Goal: Information Seeking & Learning: Learn about a topic

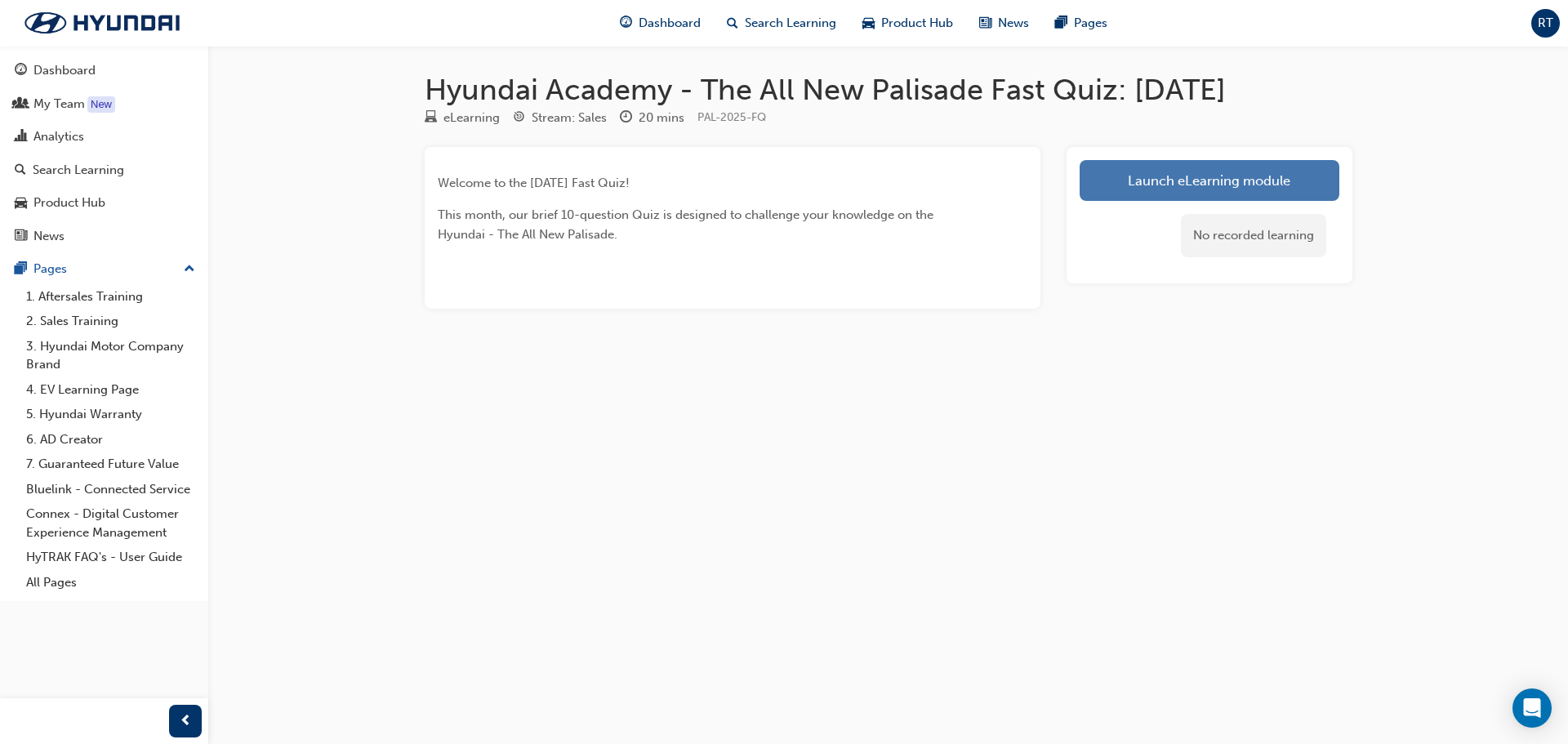
click at [1148, 193] on link "Launch eLearning module" at bounding box center [1209, 181] width 260 height 41
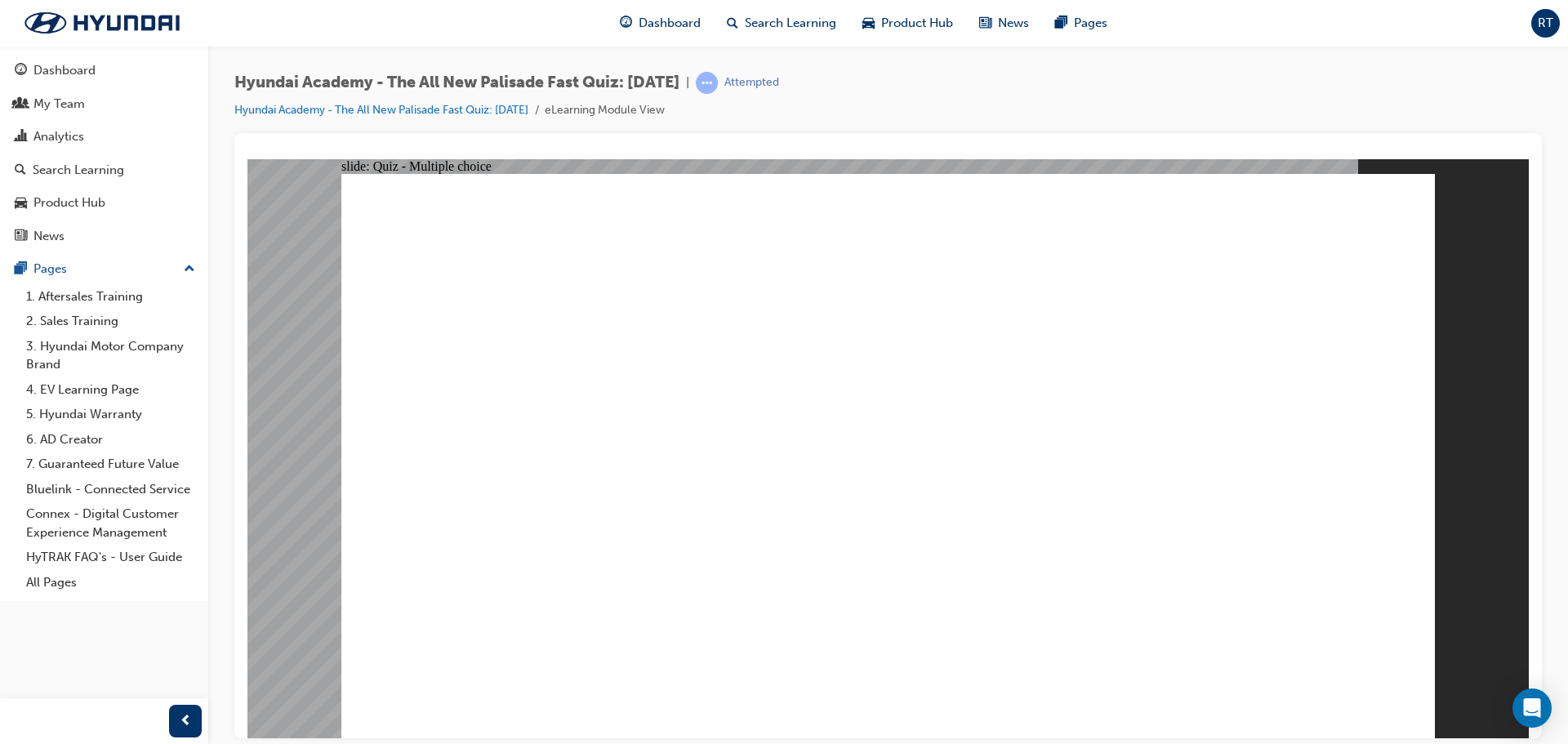
radio input "false"
radio input "true"
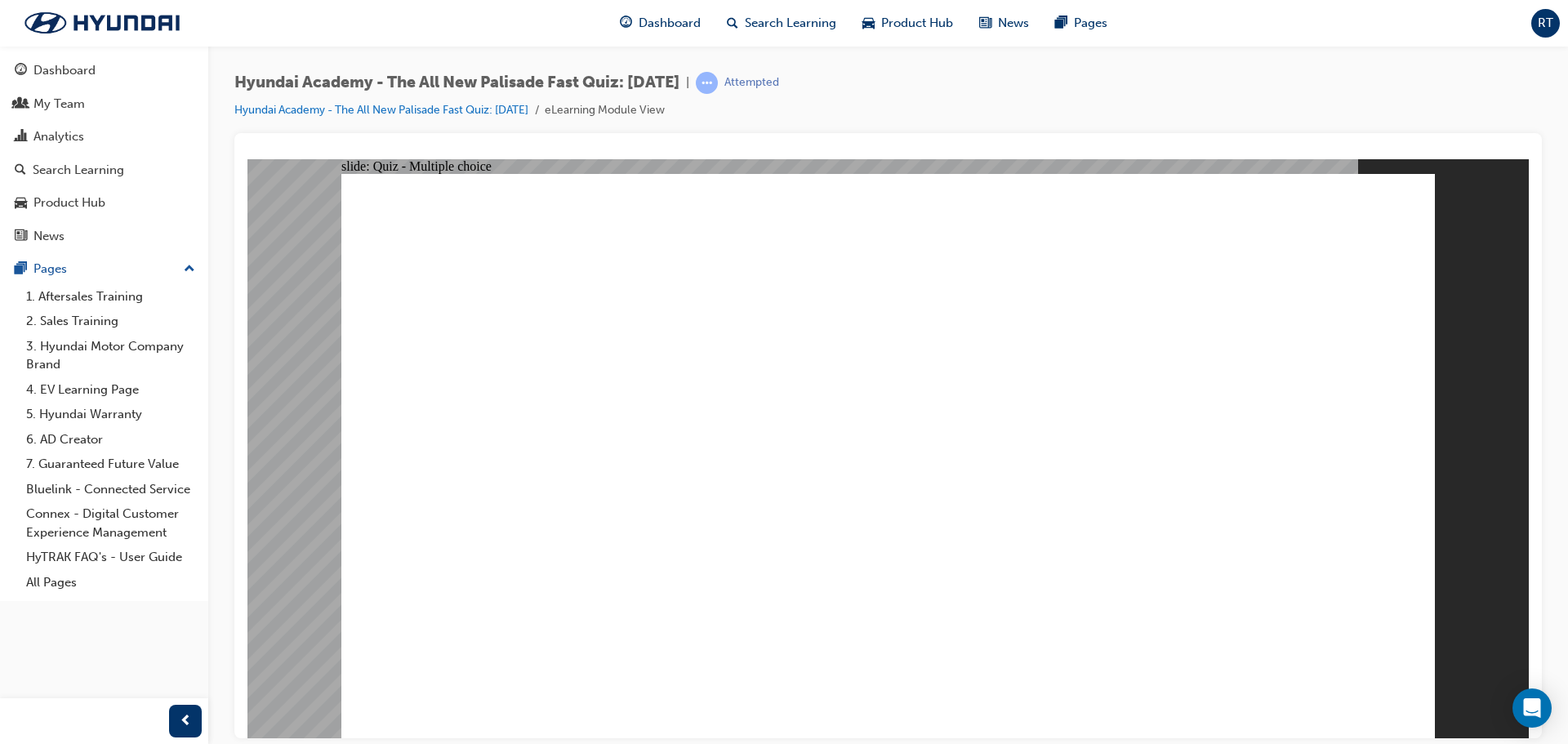
radio input "true"
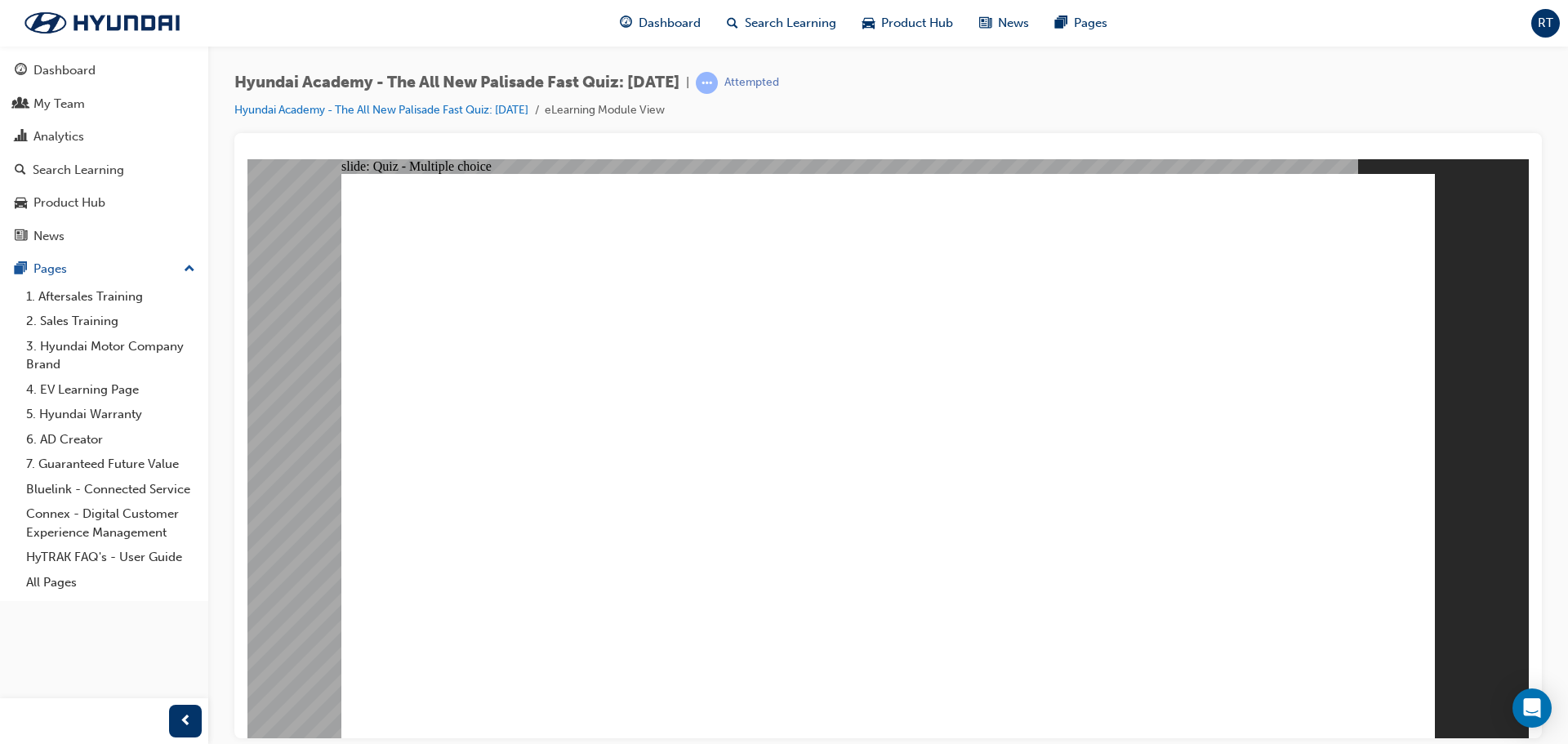
drag, startPoint x: 1077, startPoint y: 553, endPoint x: 960, endPoint y: 506, distance: 126.1
radio input "true"
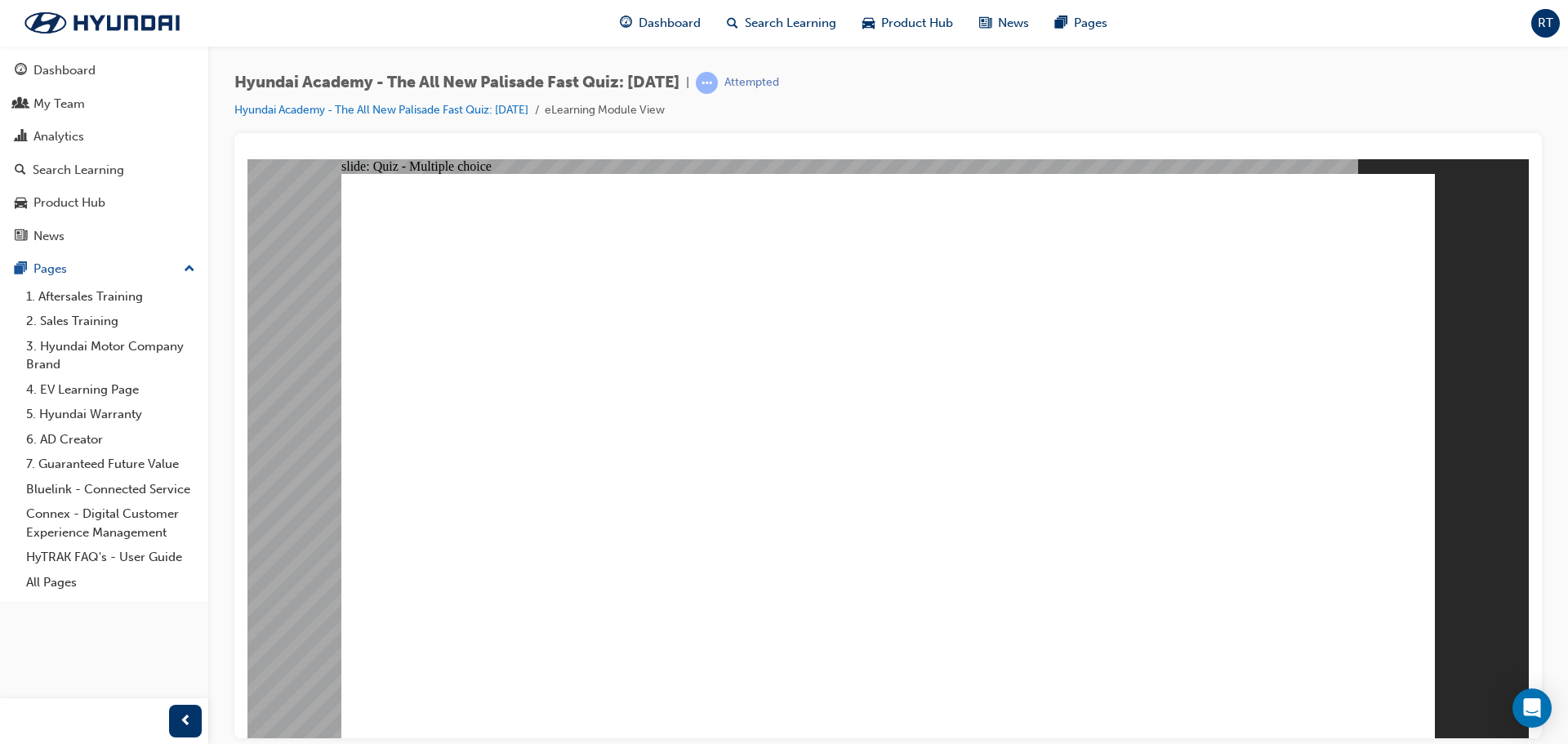
radio input "true"
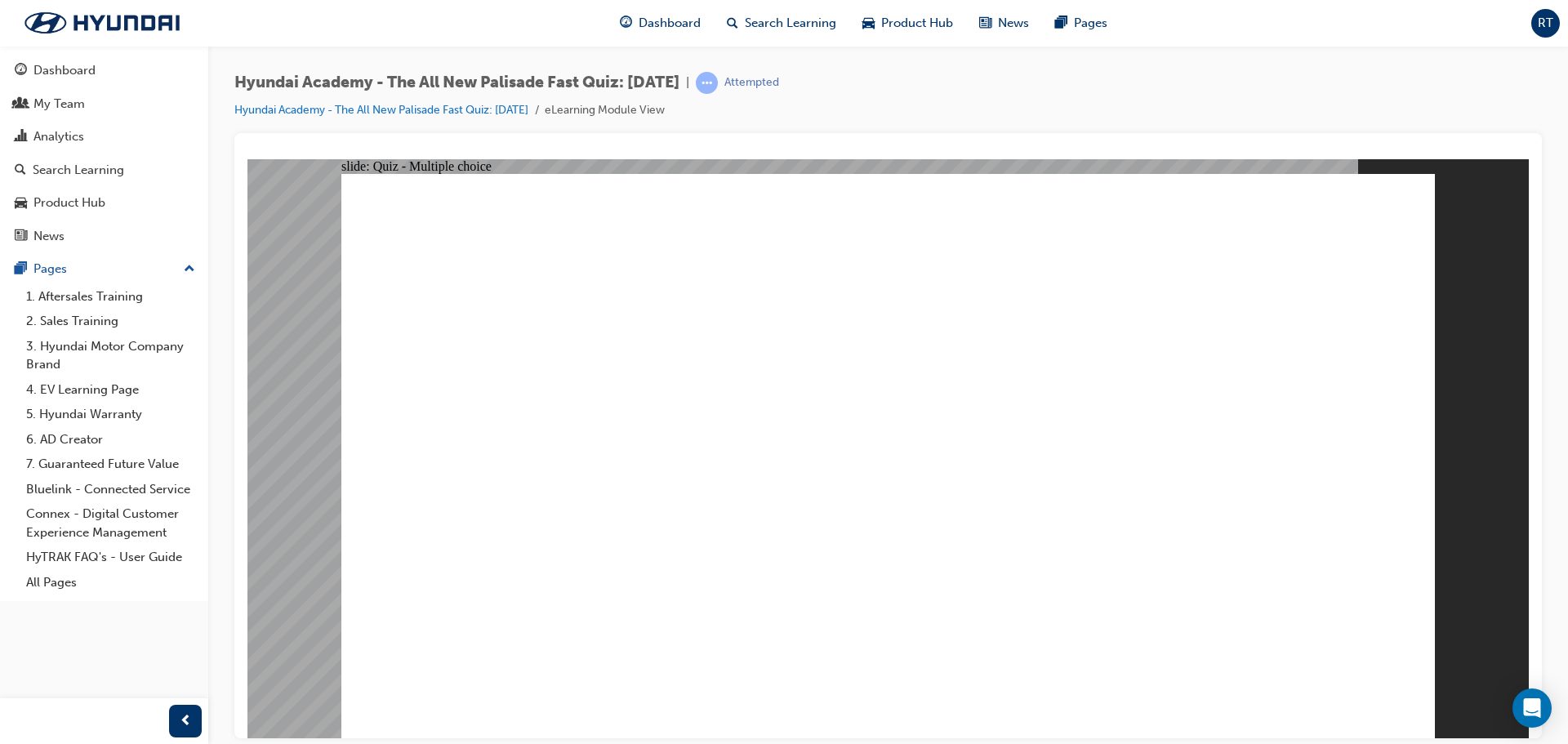
checkbox input "true"
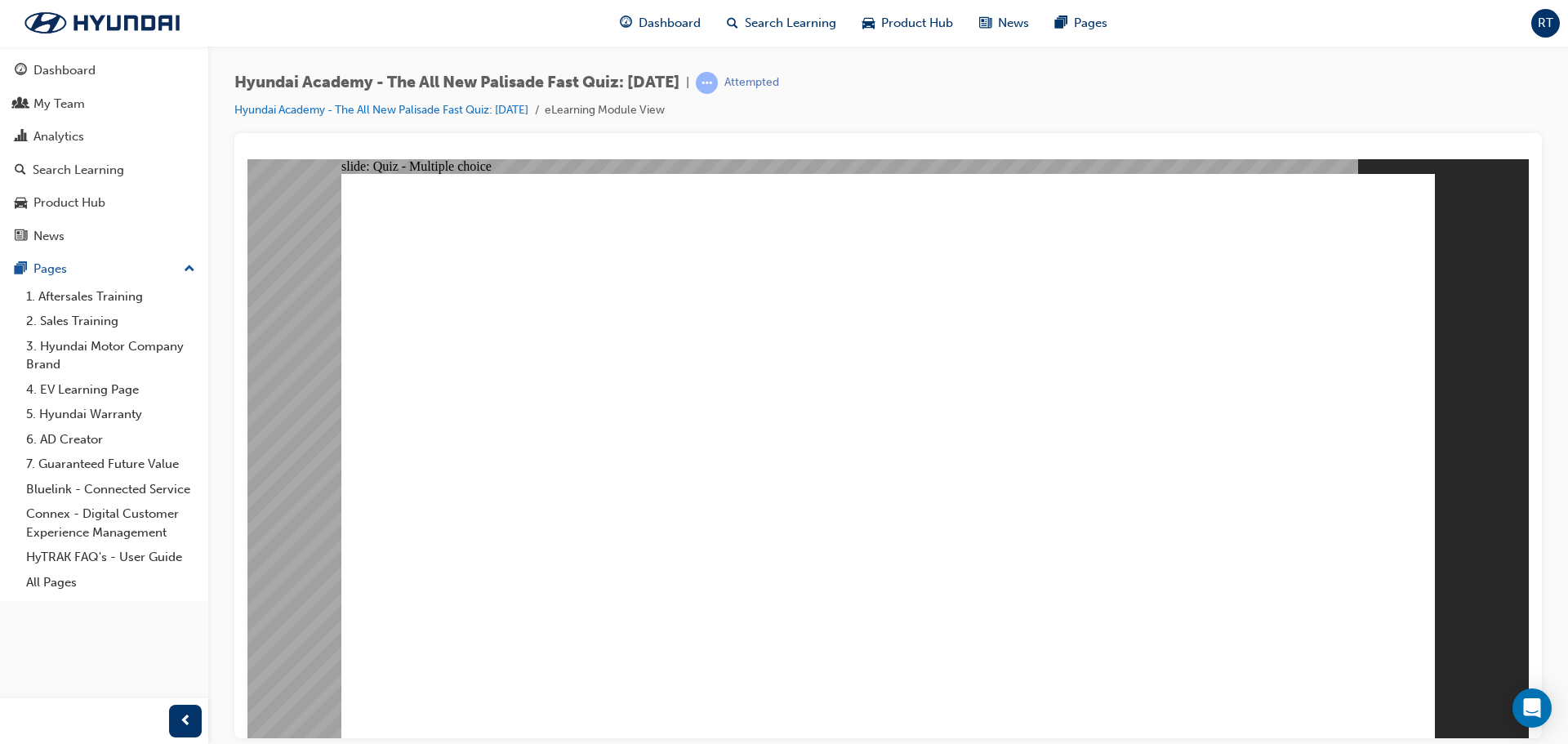
radio input "true"
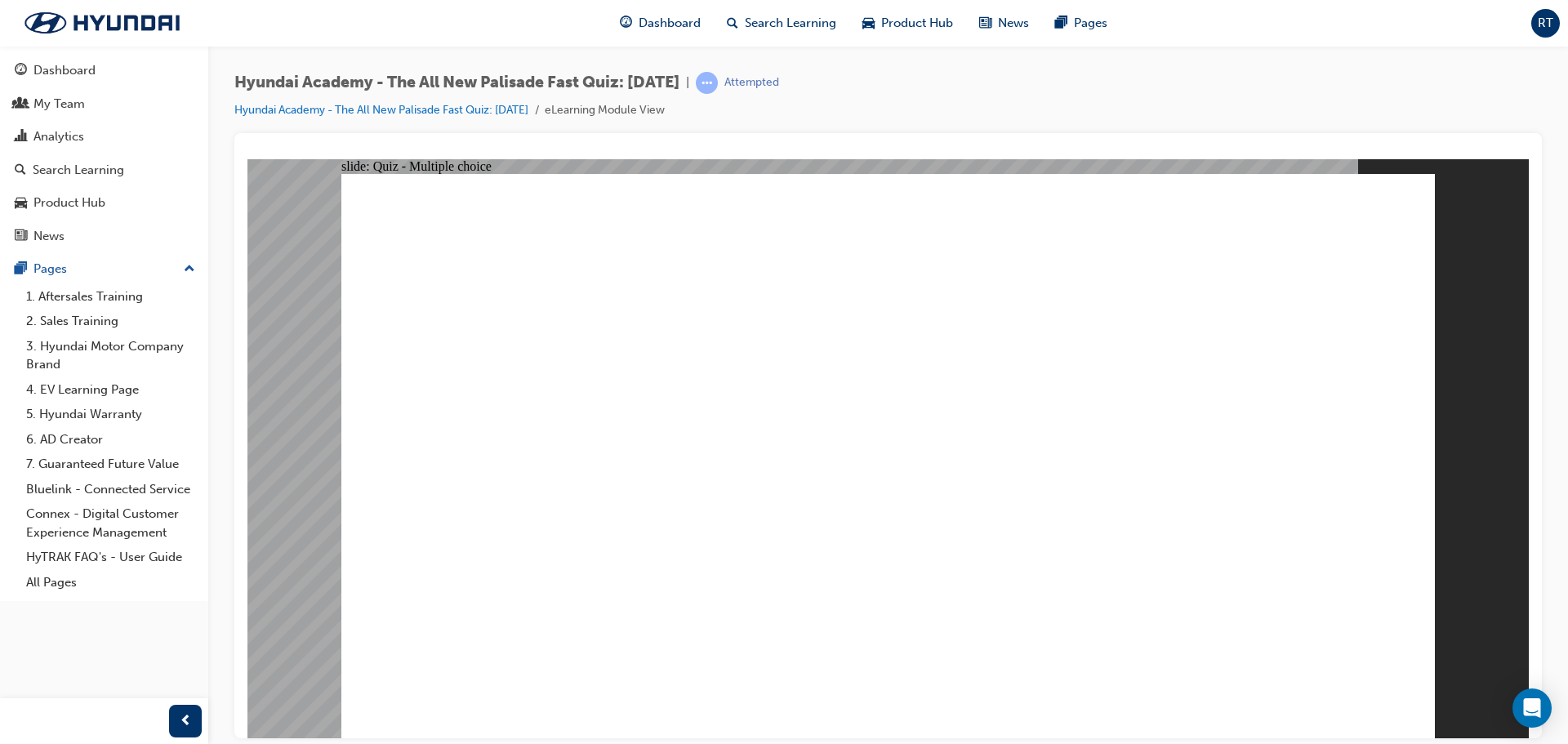
radio input "true"
checkbox input "true"
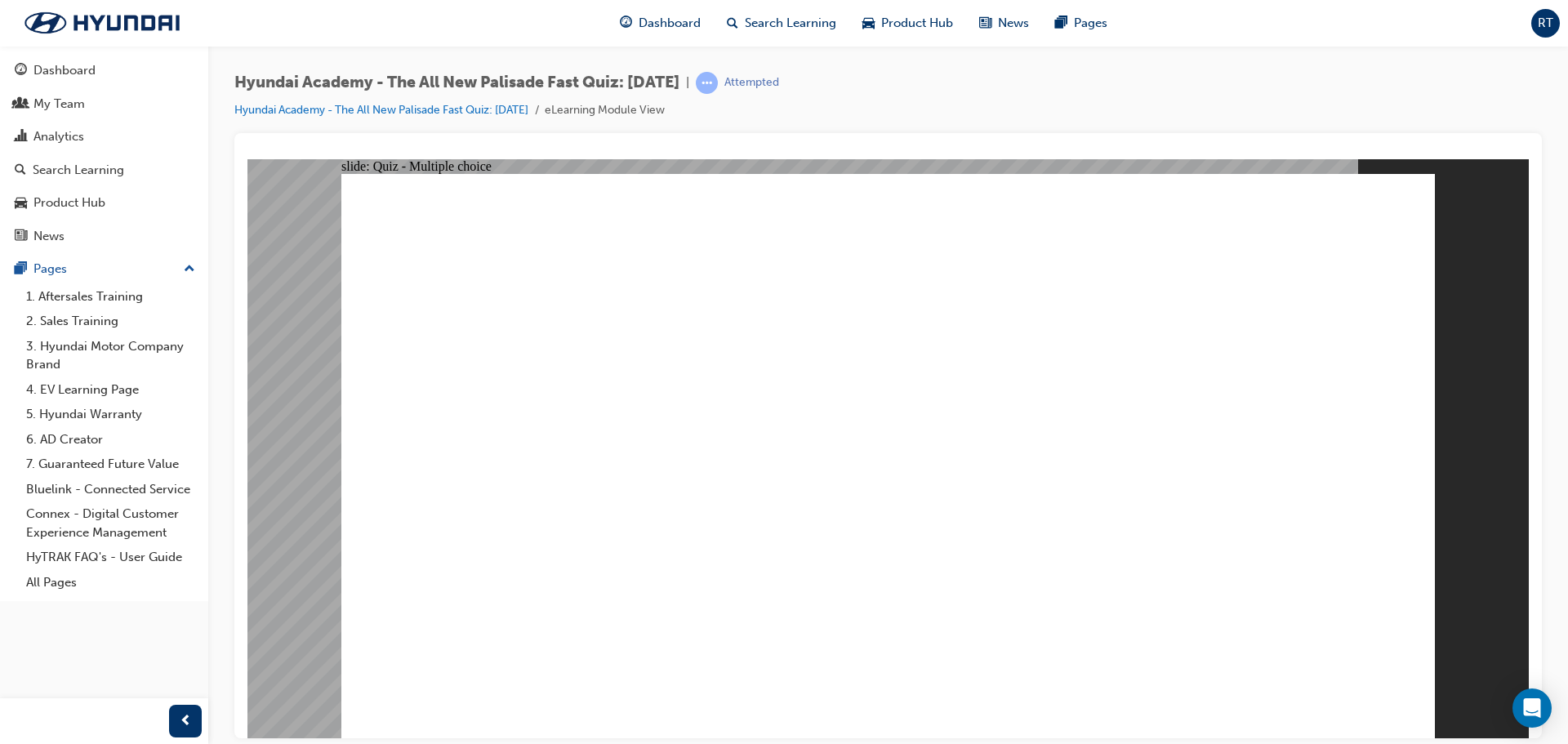
checkbox input "true"
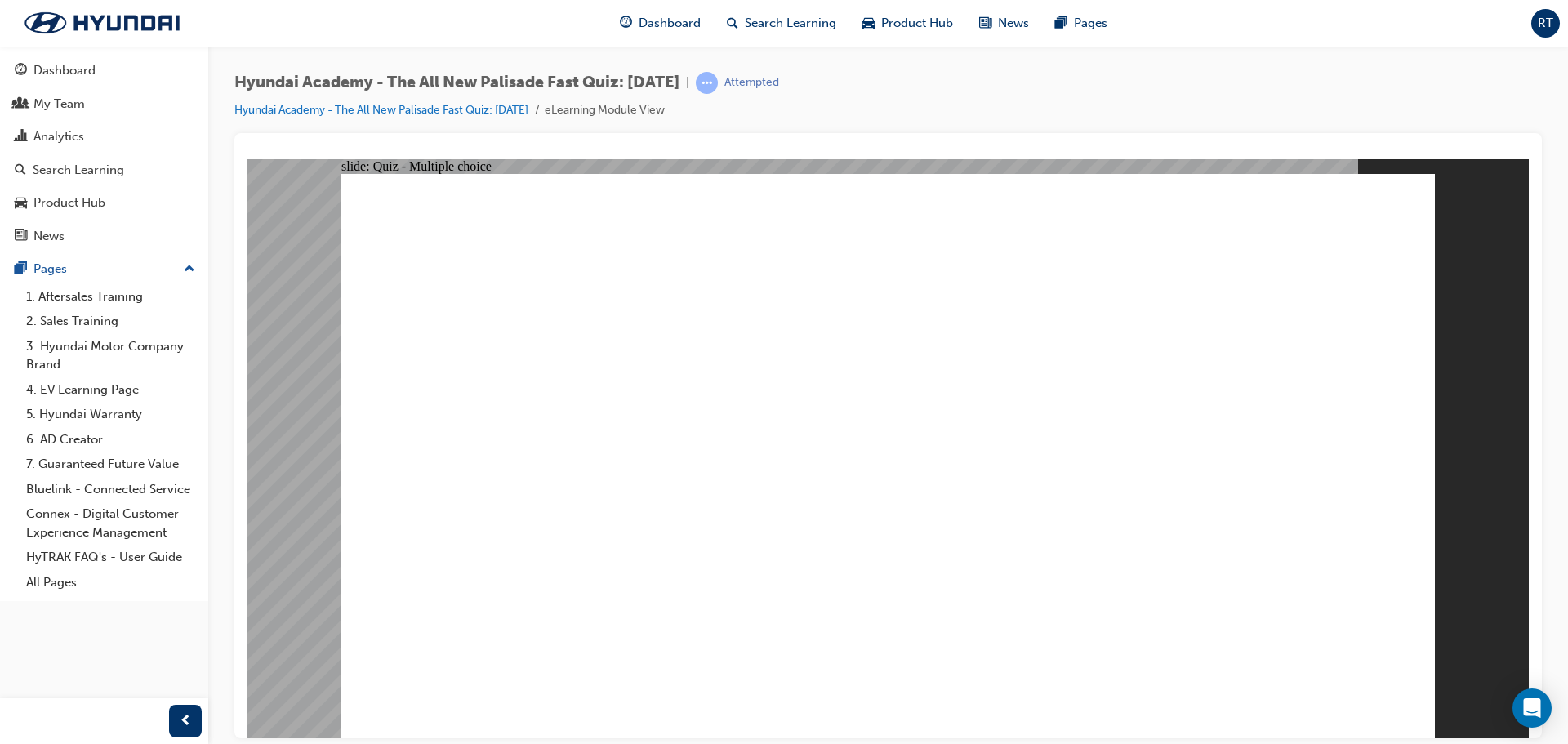
checkbox input "true"
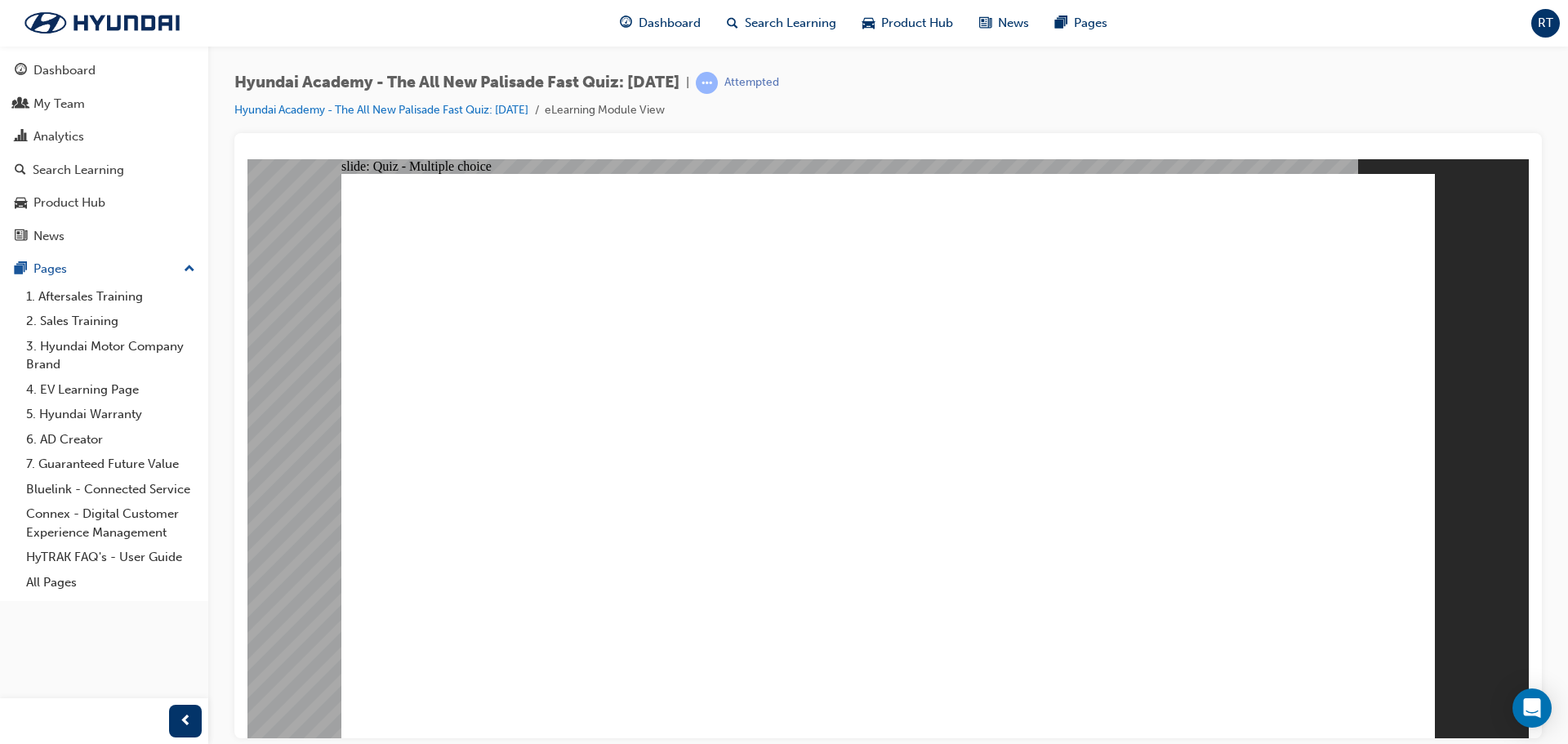
radio input "true"
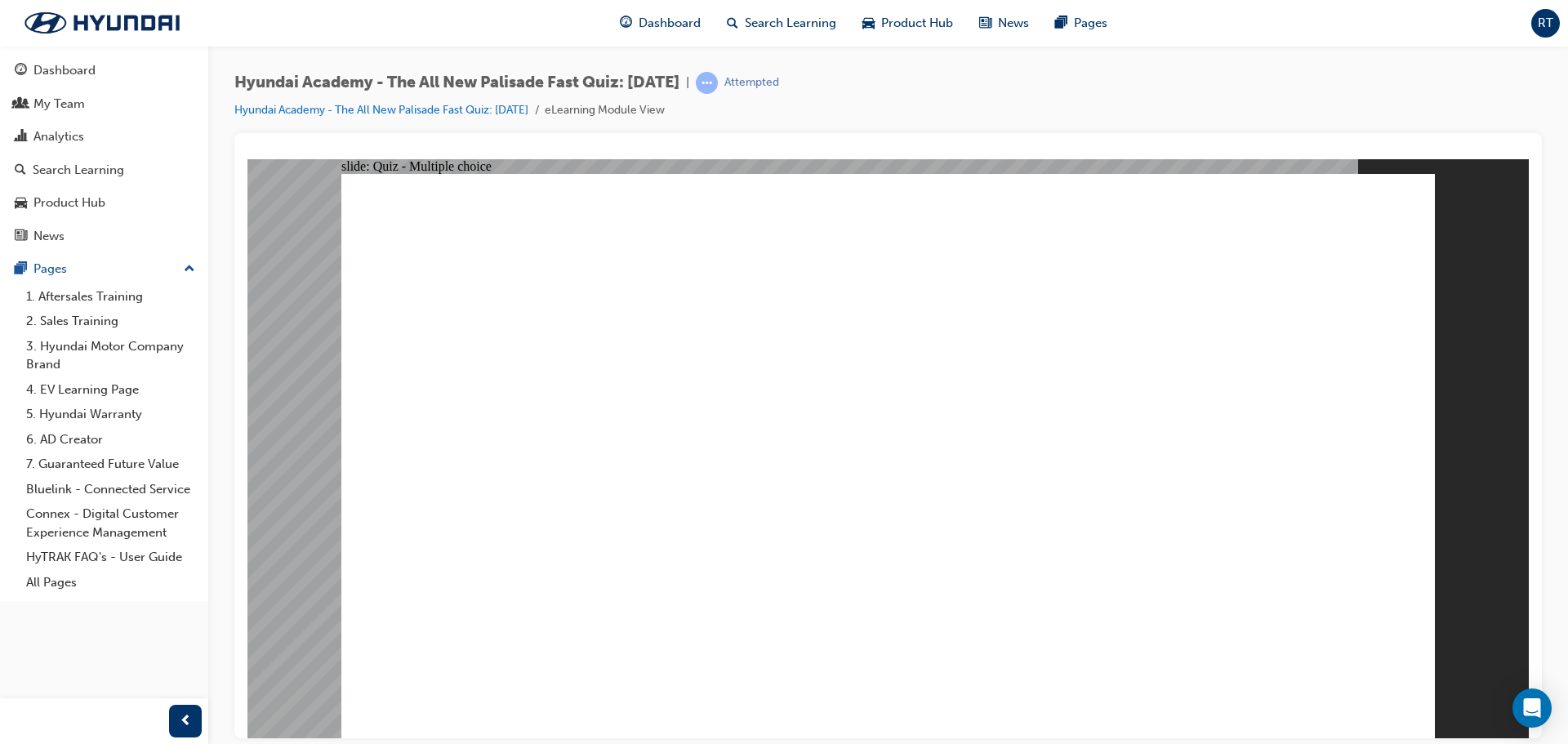
radio input "true"
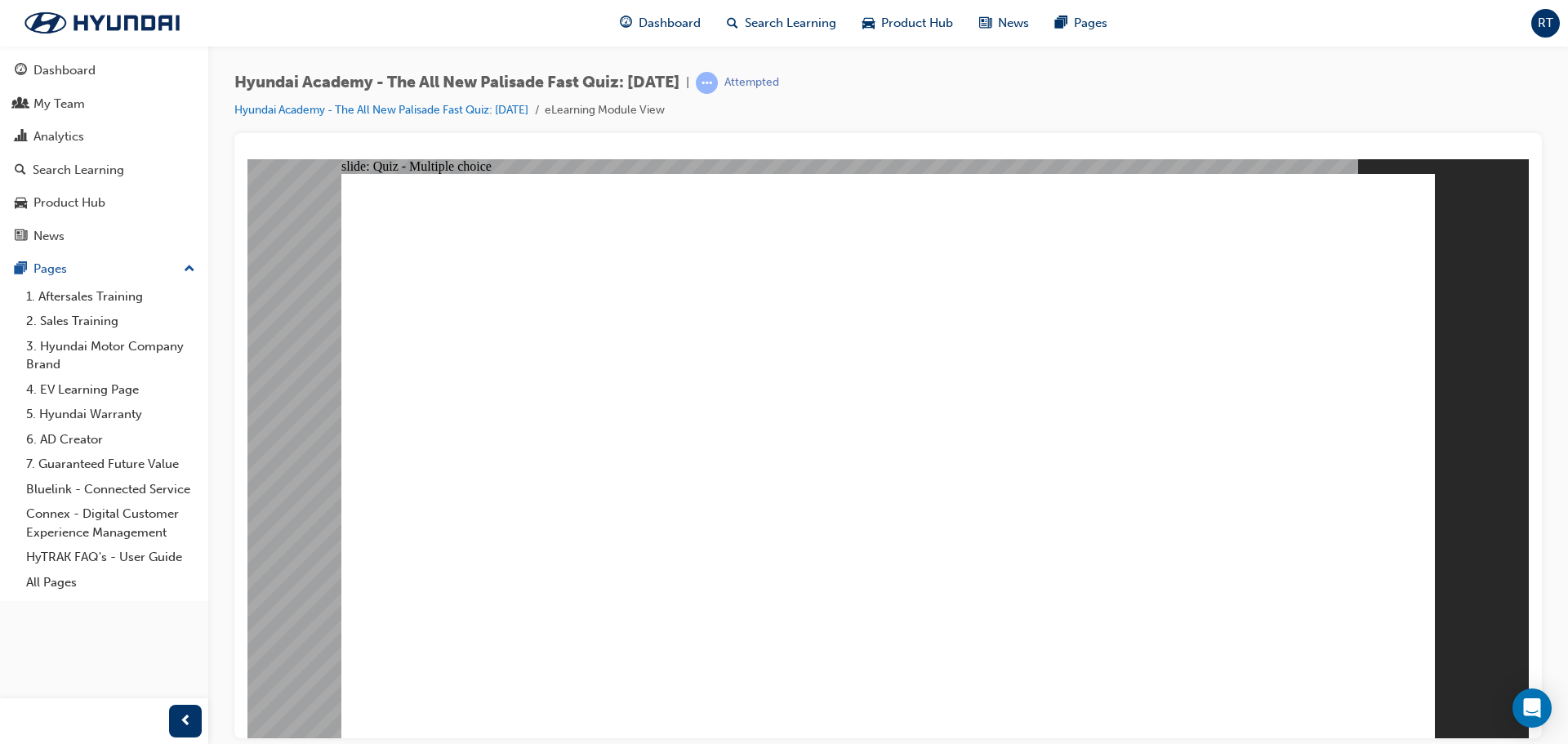
radio input "true"
drag, startPoint x: 1281, startPoint y: 680, endPoint x: 1300, endPoint y: 681, distance: 19.0
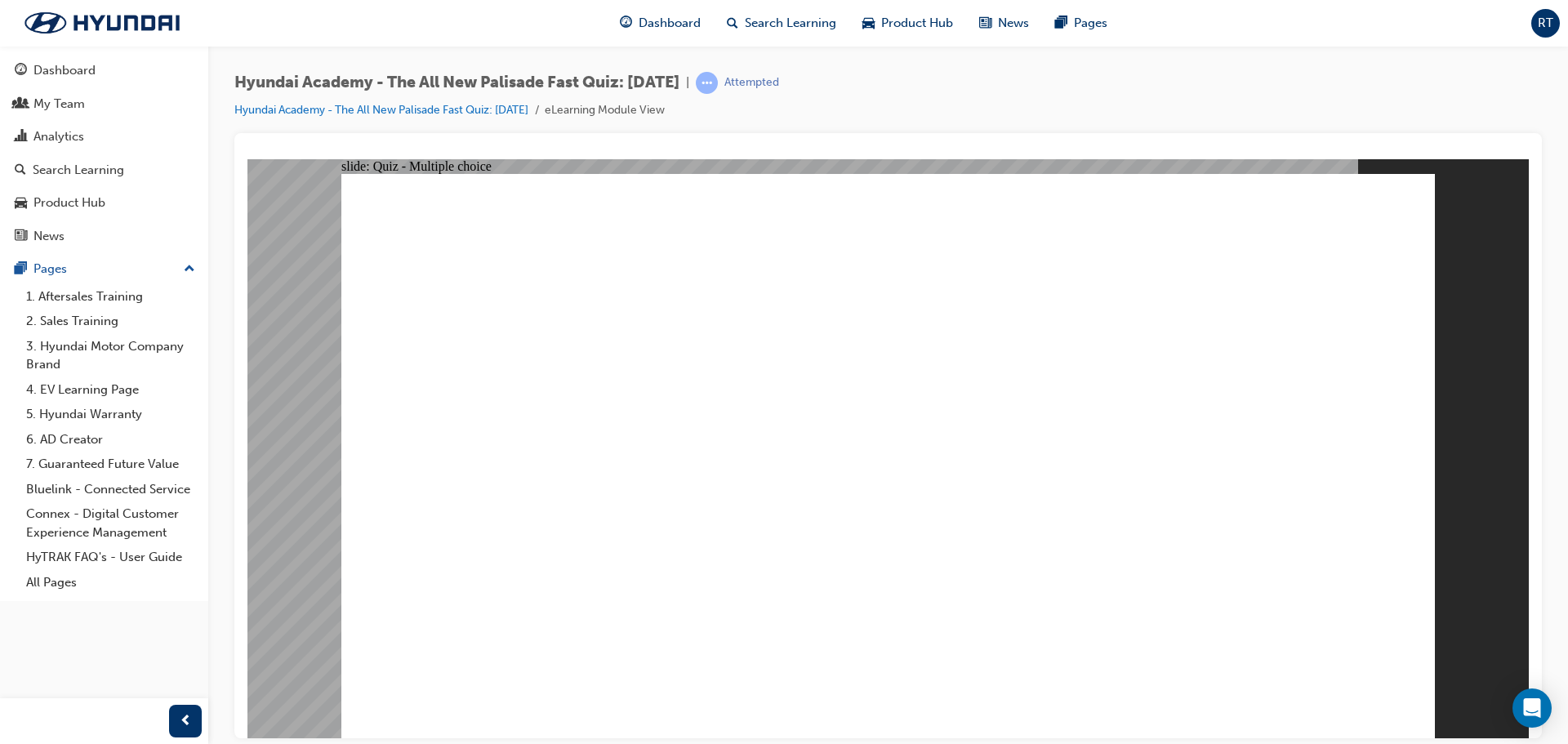
radio input "true"
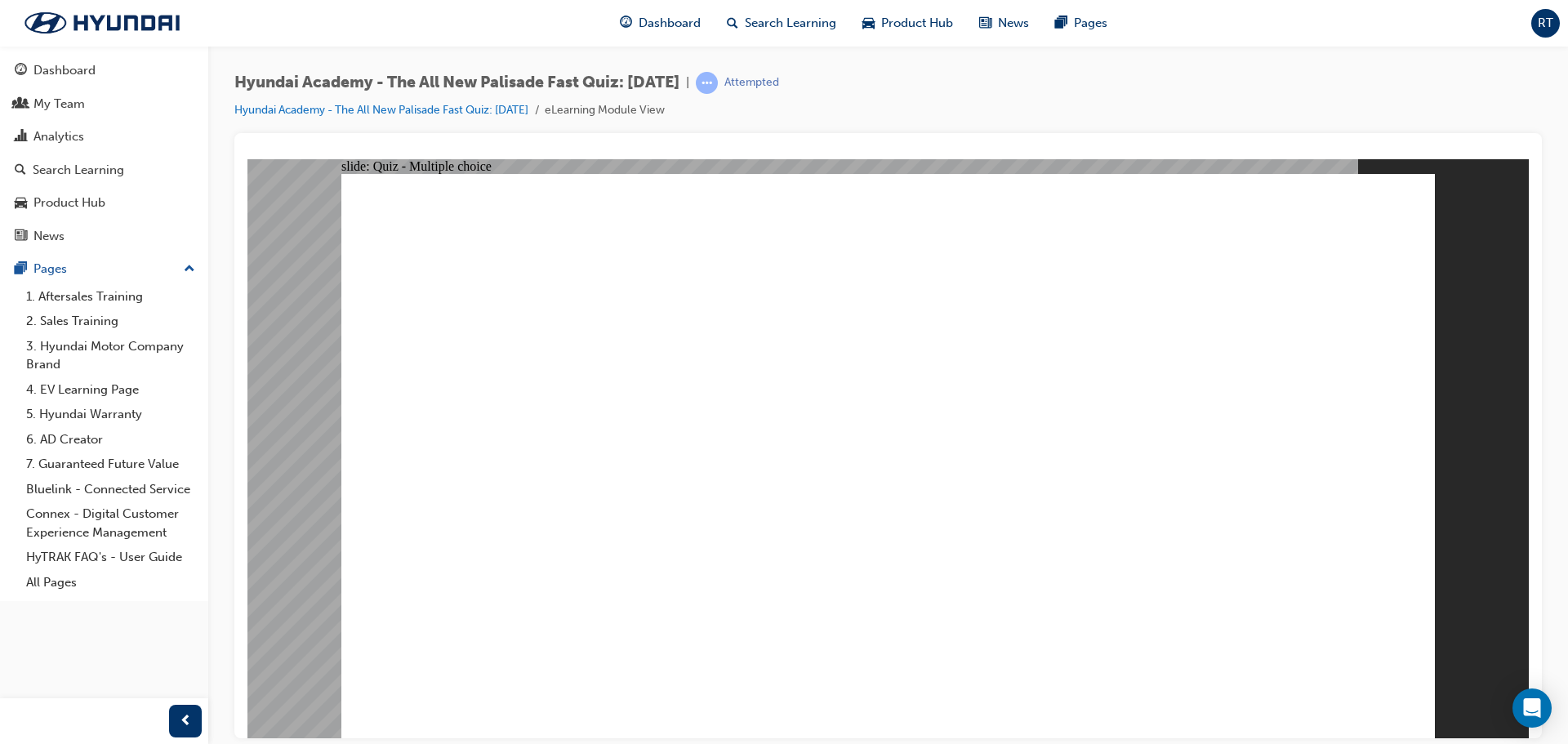
checkbox input "true"
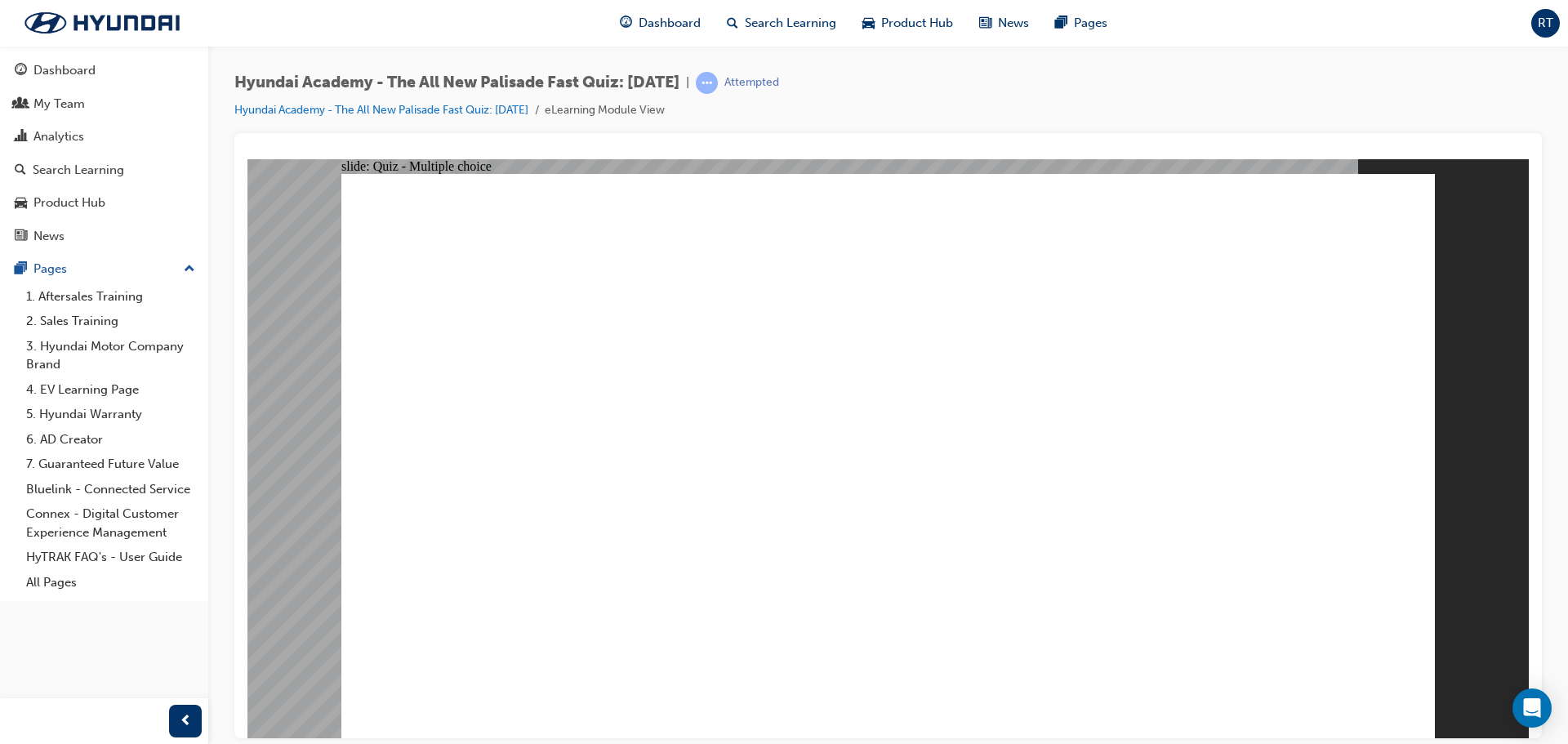
radio input "true"
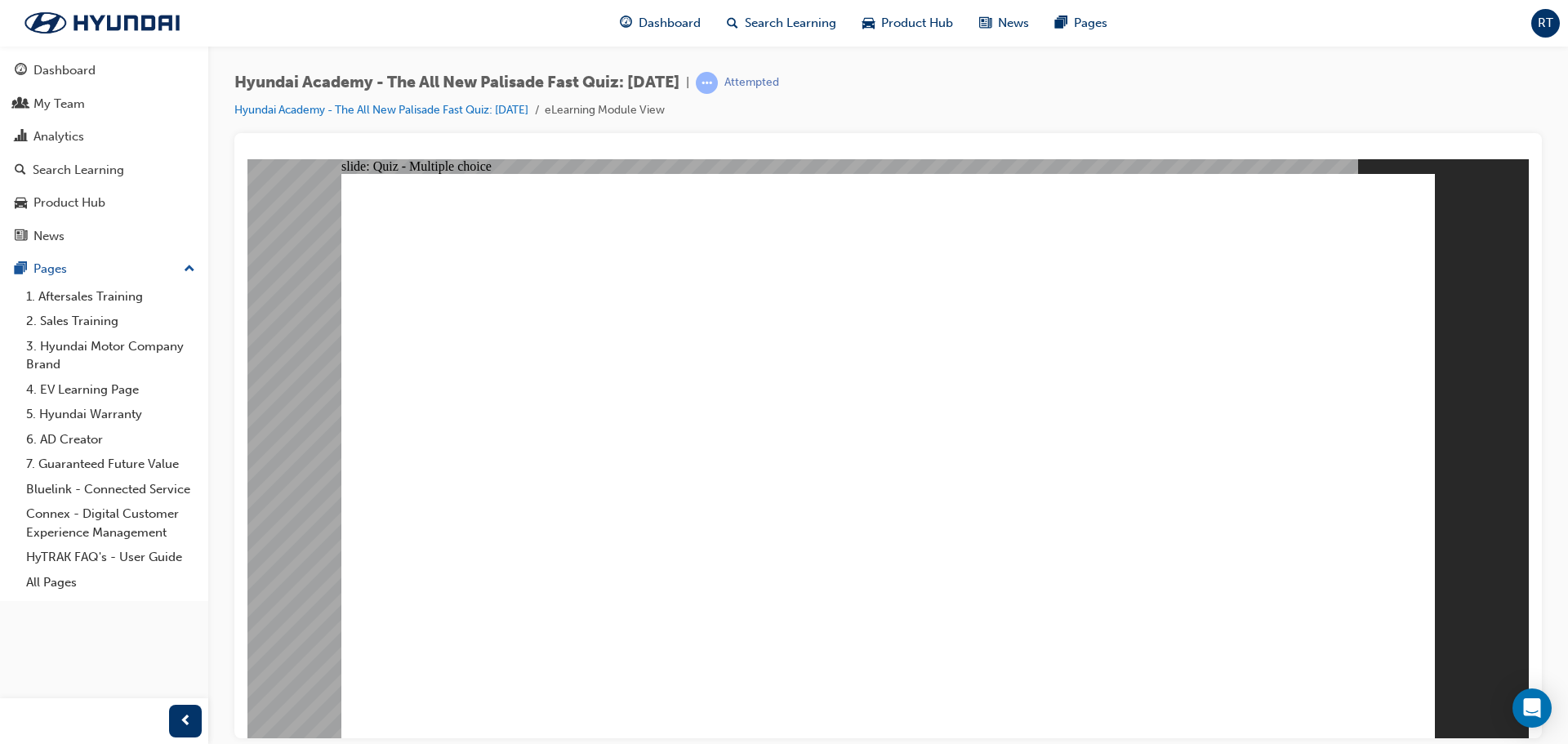
radio input "true"
checkbox input "true"
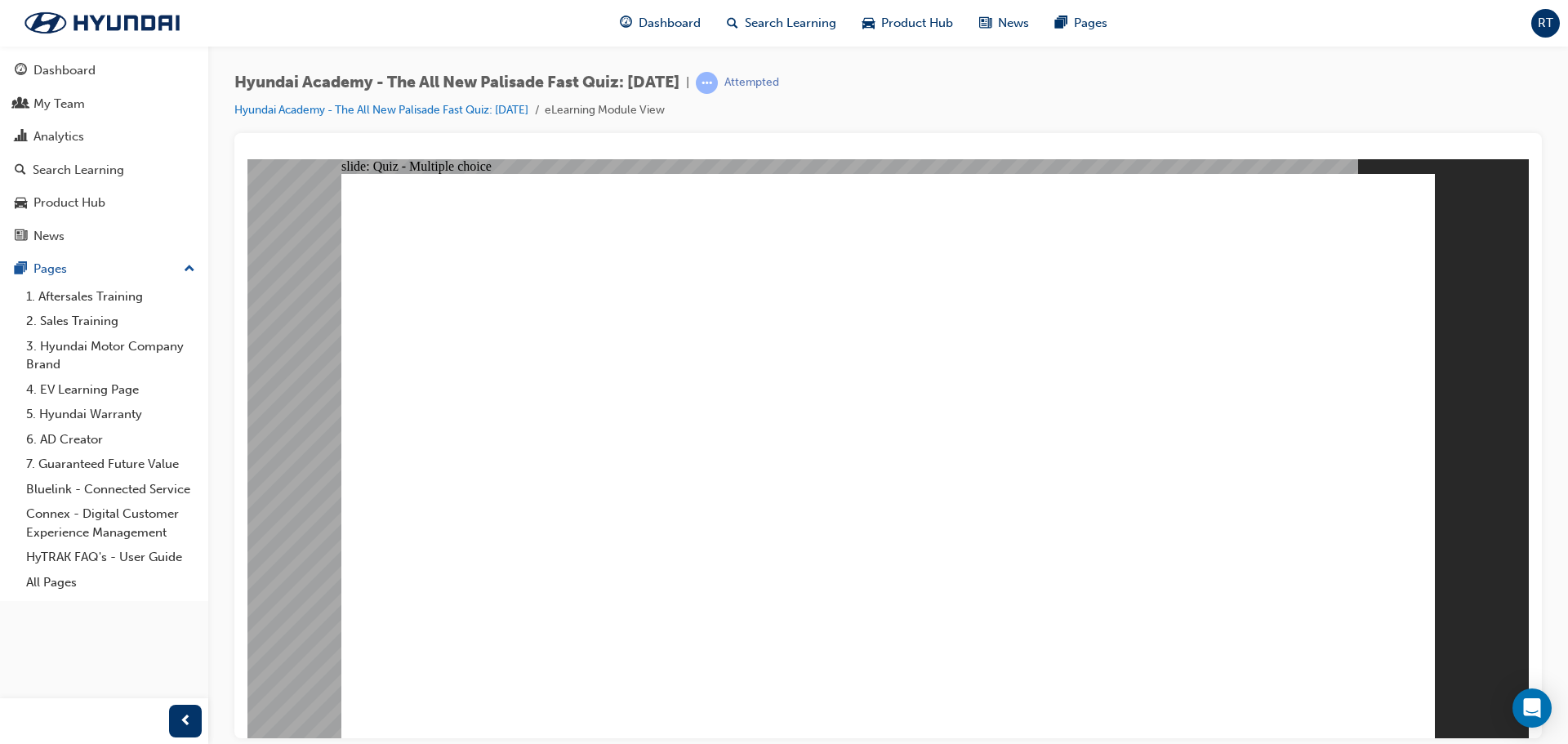
checkbox input "true"
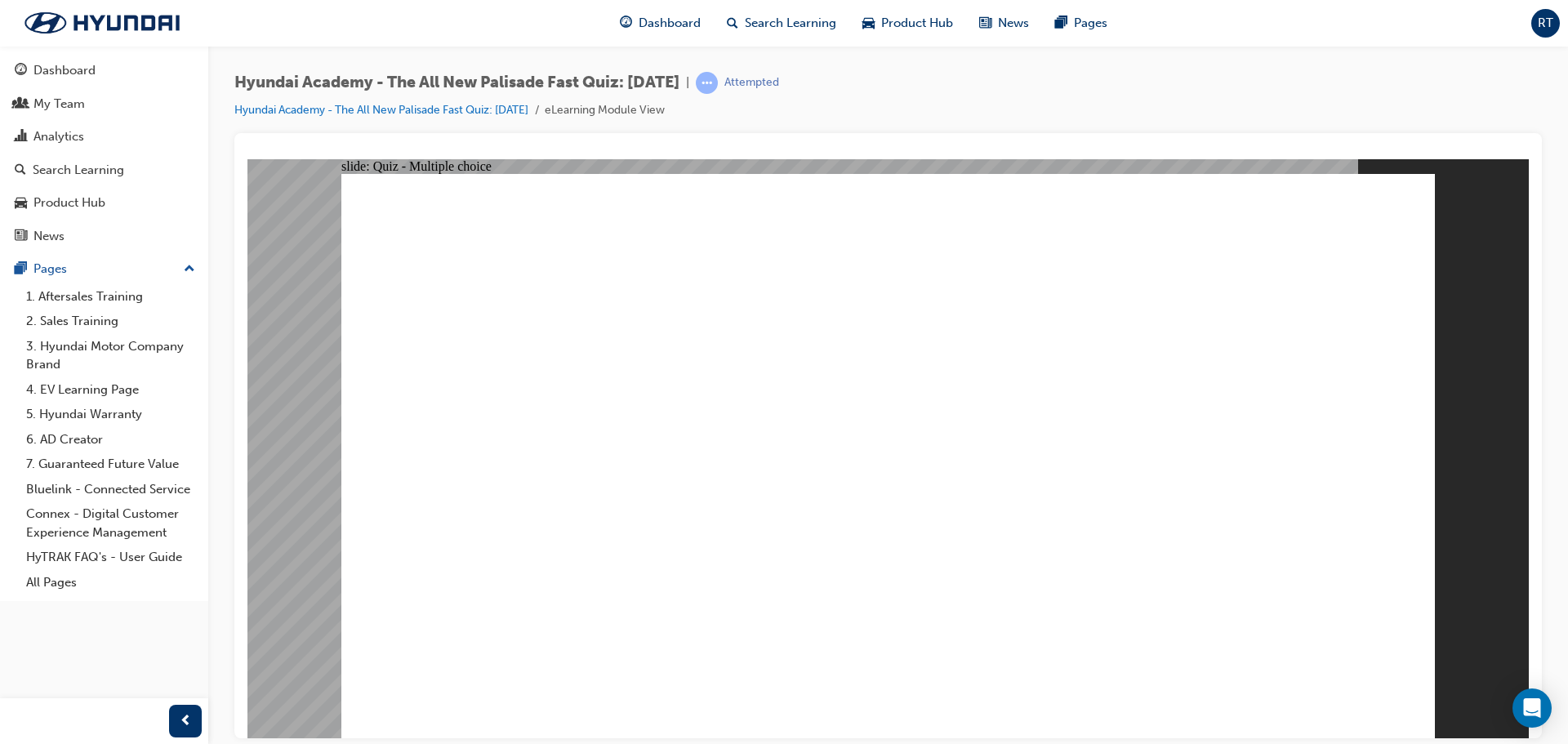
checkbox input "true"
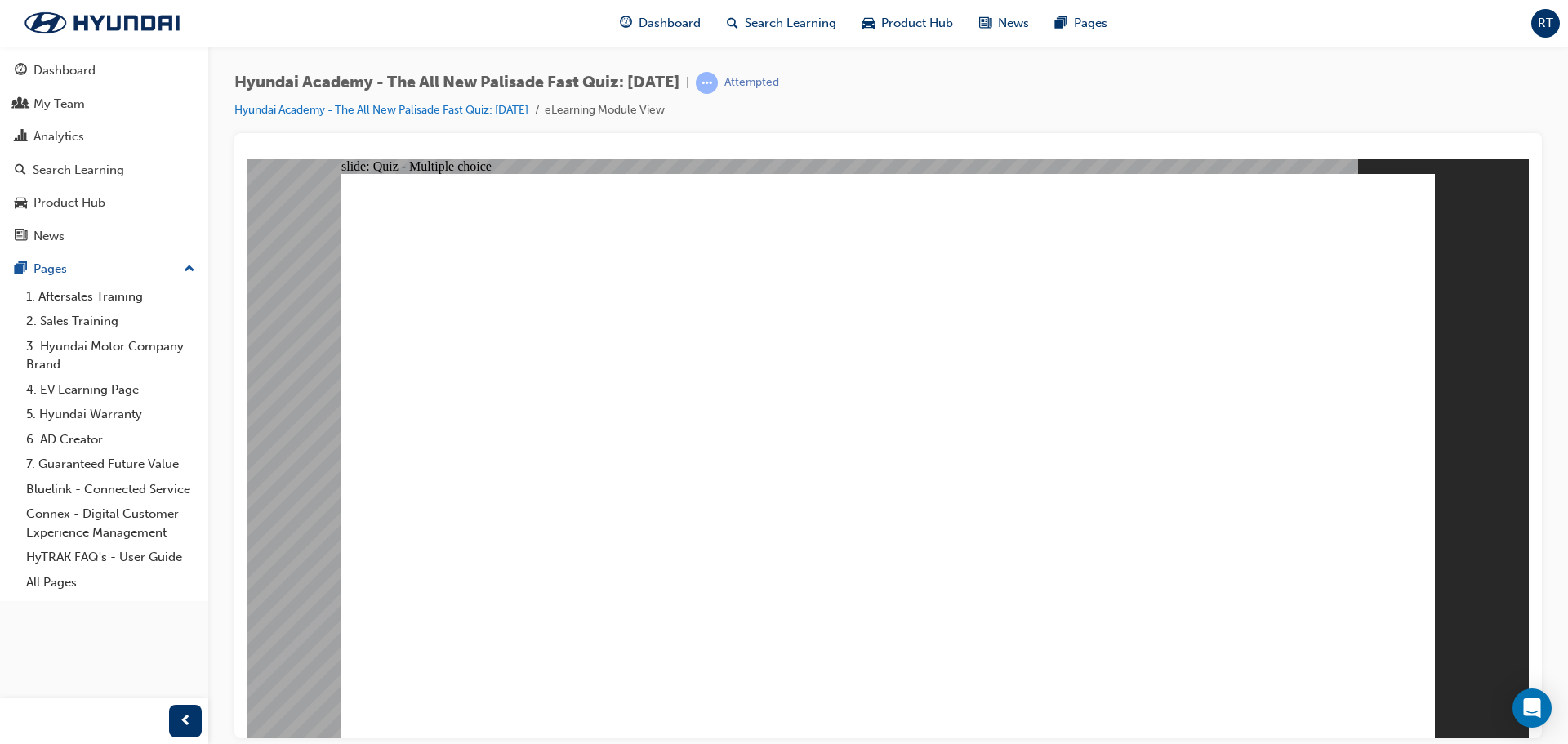
radio input "true"
